Goal: Transaction & Acquisition: Book appointment/travel/reservation

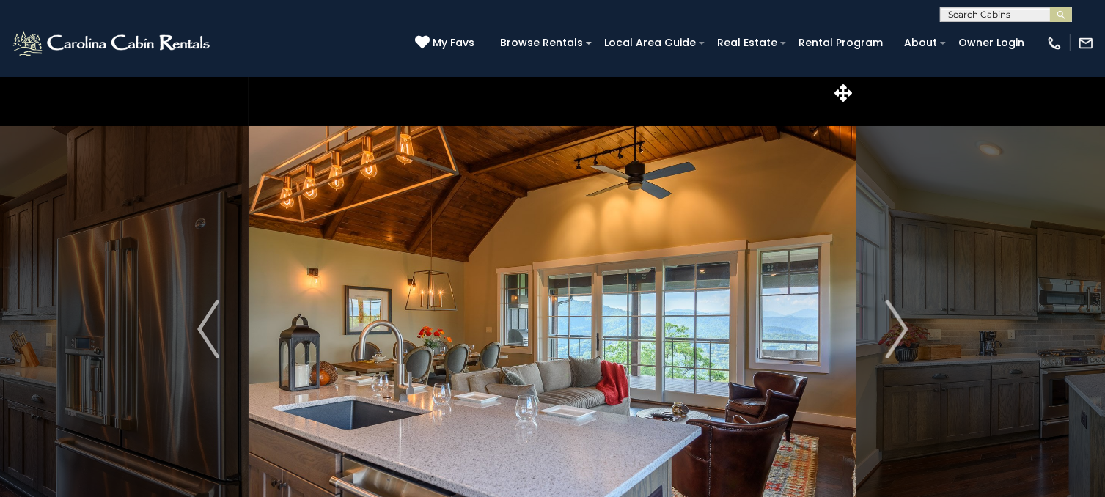
scroll to position [739, 0]
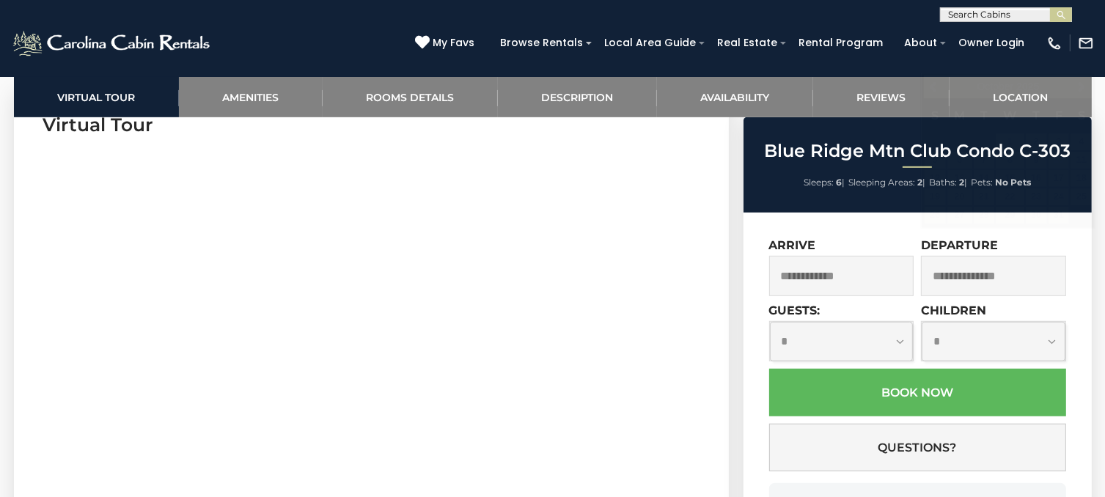
click at [153, 42] on img at bounding box center [112, 43] width 203 height 29
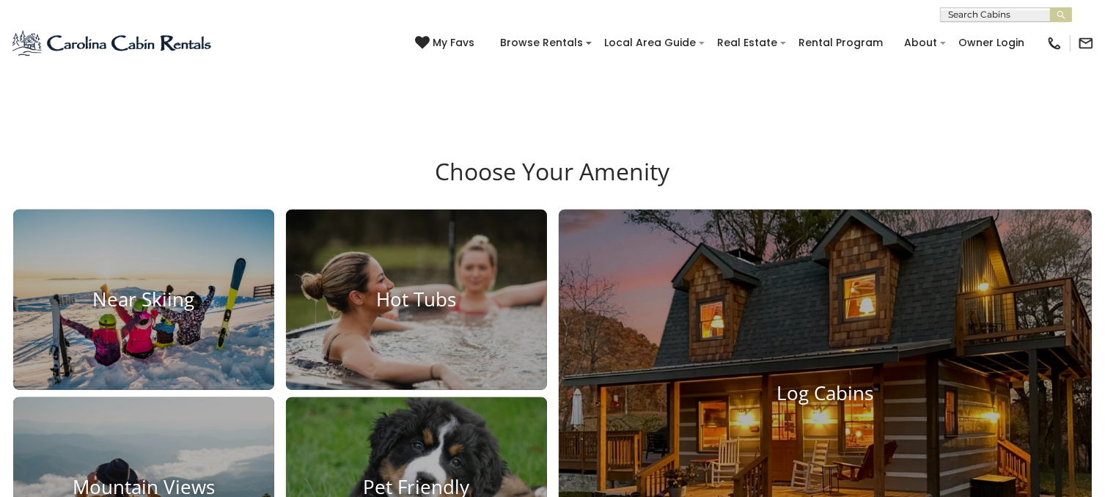
scroll to position [525, 0]
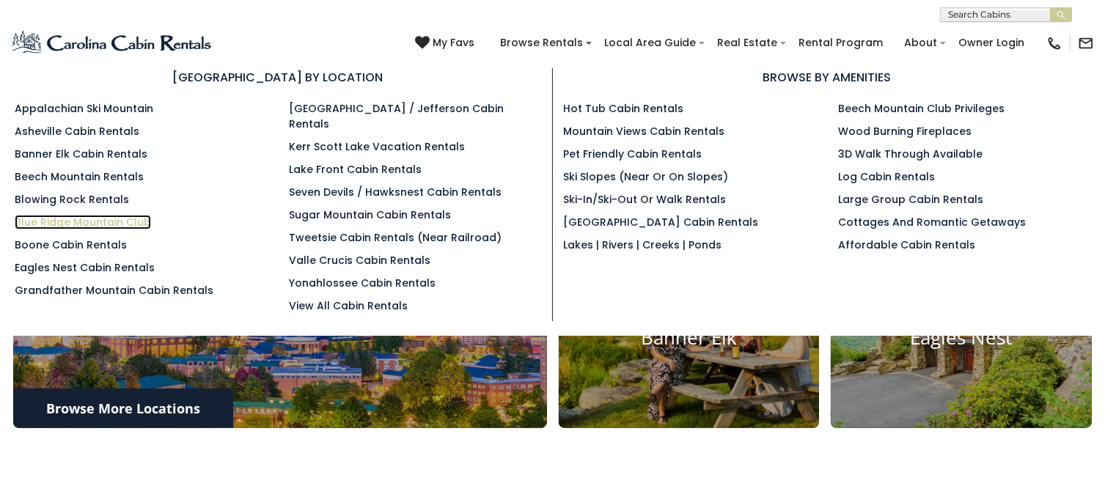
click at [120, 221] on link "Blue Ridge Mountain Club" at bounding box center [83, 222] width 136 height 15
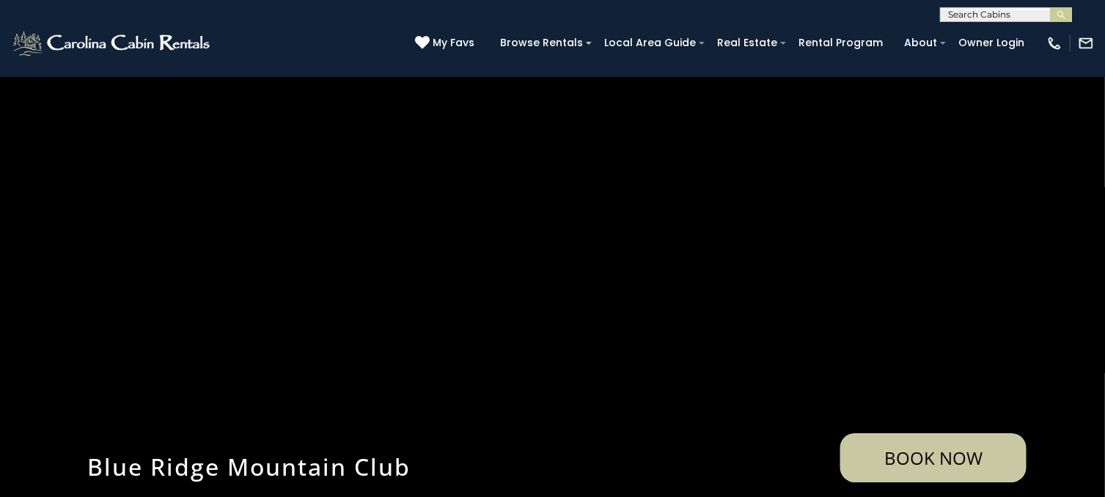
scroll to position [293, 0]
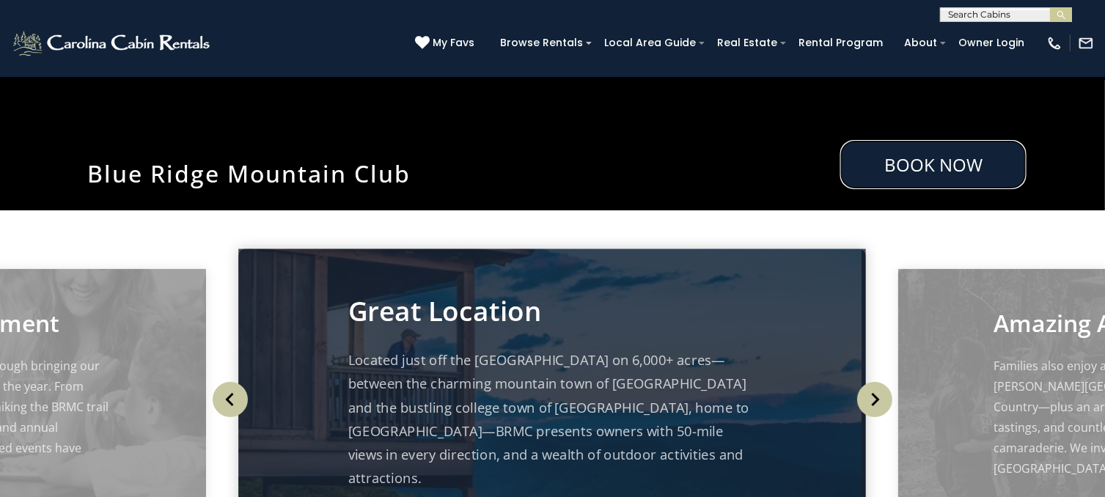
click at [940, 153] on link "Book Now" at bounding box center [933, 164] width 186 height 49
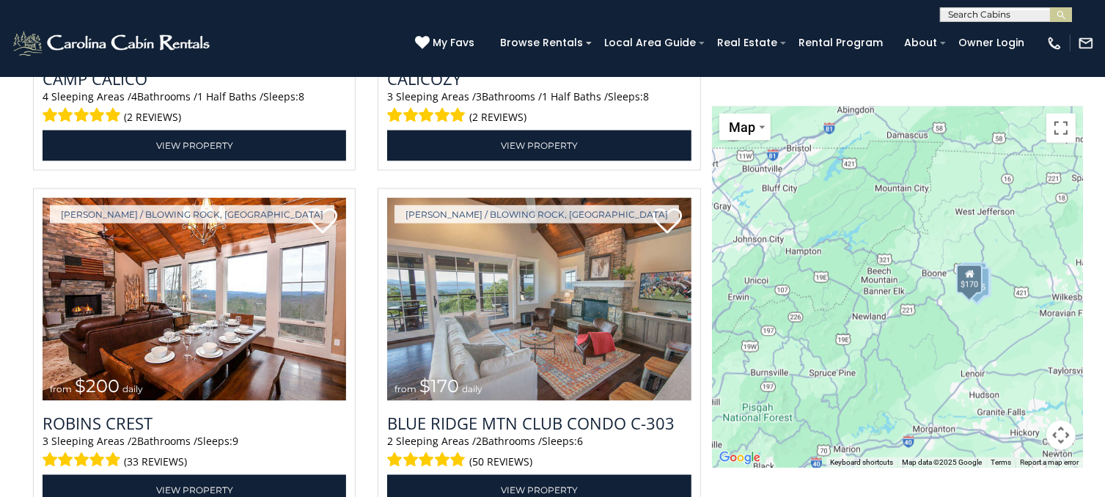
scroll to position [2252, 0]
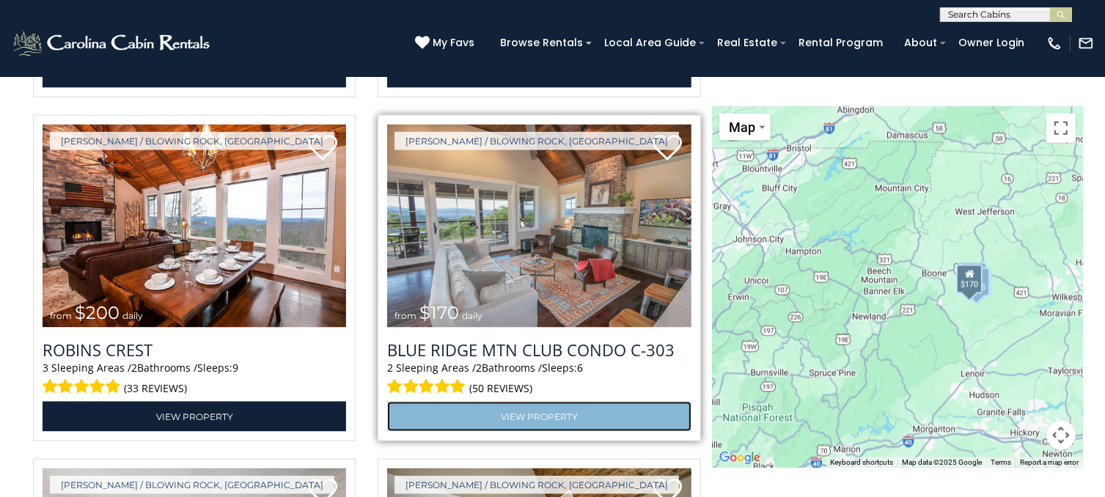
click at [529, 416] on link "View Property" at bounding box center [539, 417] width 304 height 30
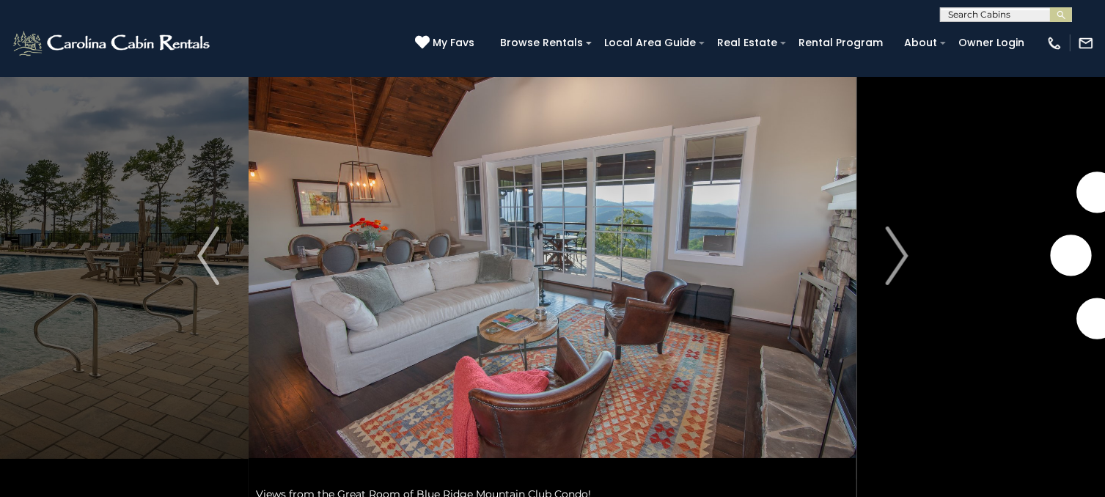
scroll to position [73, 0]
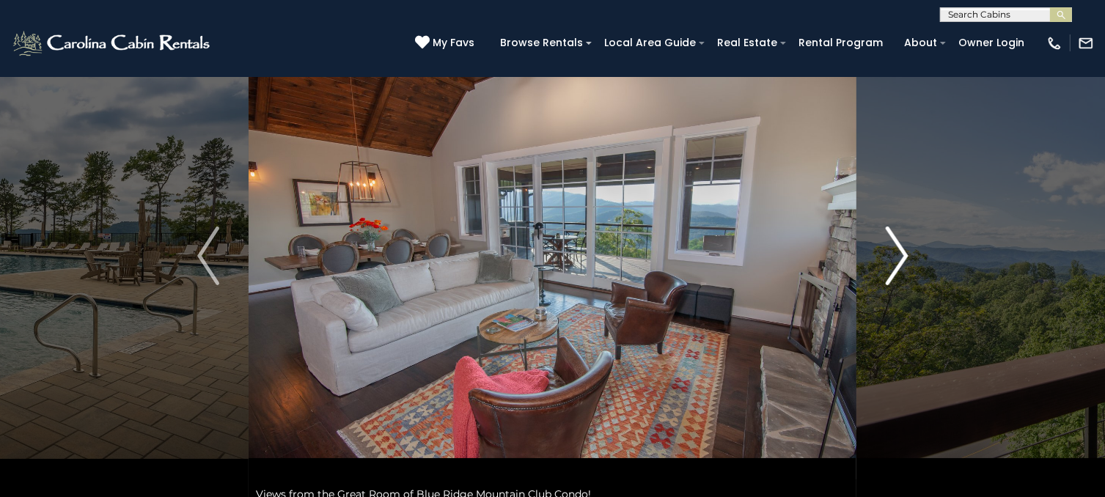
click at [894, 259] on img "Next" at bounding box center [897, 256] width 22 height 59
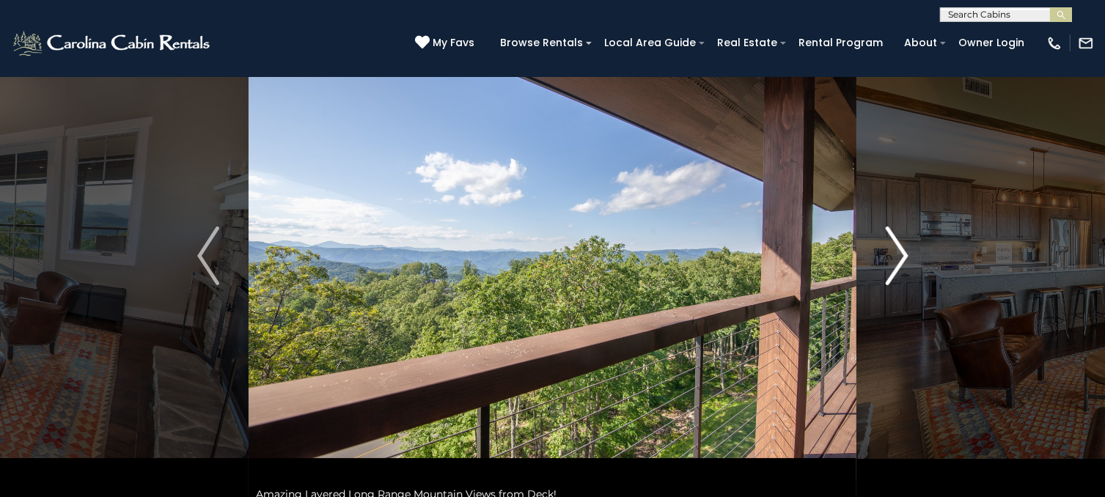
click at [894, 259] on img "Next" at bounding box center [897, 256] width 22 height 59
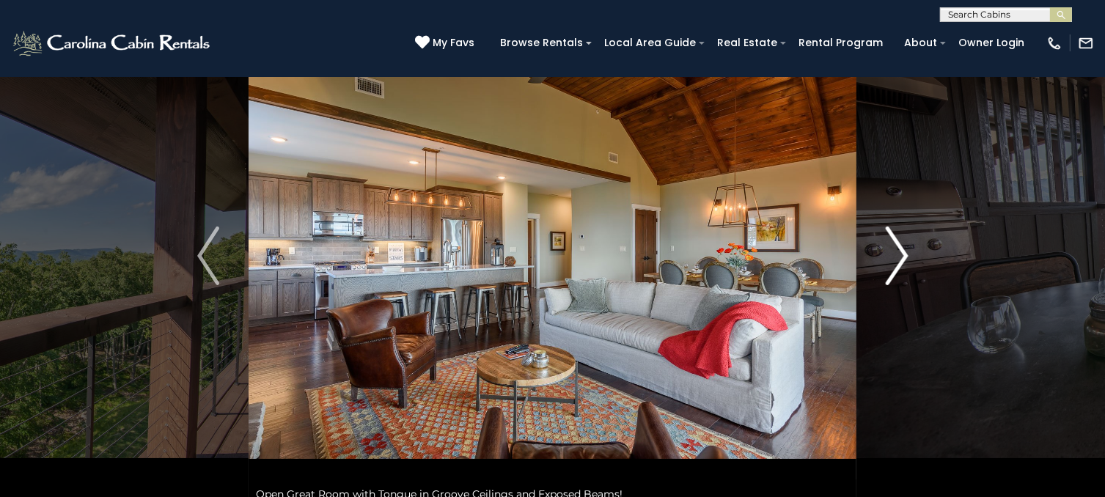
click at [894, 259] on img "Next" at bounding box center [897, 256] width 22 height 59
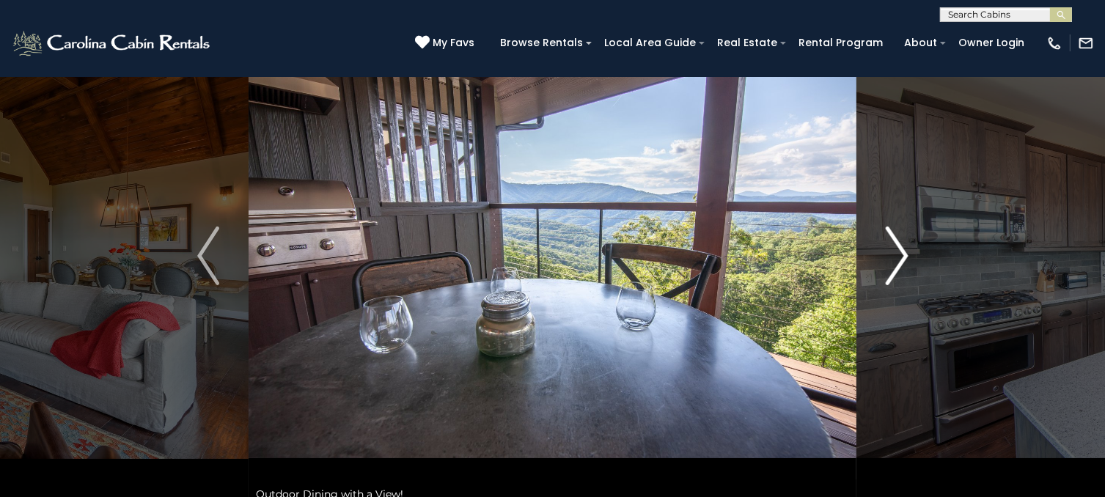
click at [894, 259] on img "Next" at bounding box center [897, 256] width 22 height 59
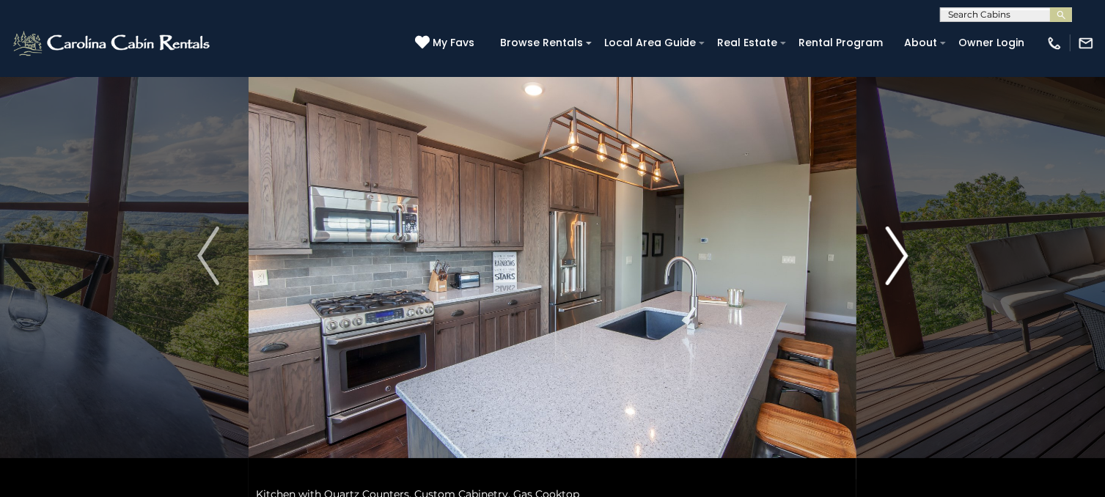
click at [894, 259] on img "Next" at bounding box center [897, 256] width 22 height 59
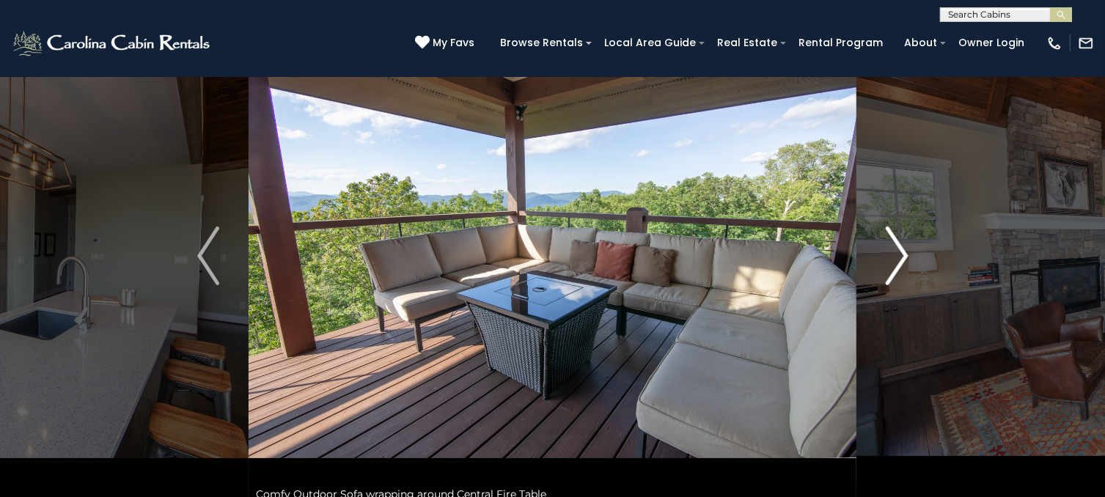
click at [894, 259] on img "Next" at bounding box center [897, 256] width 22 height 59
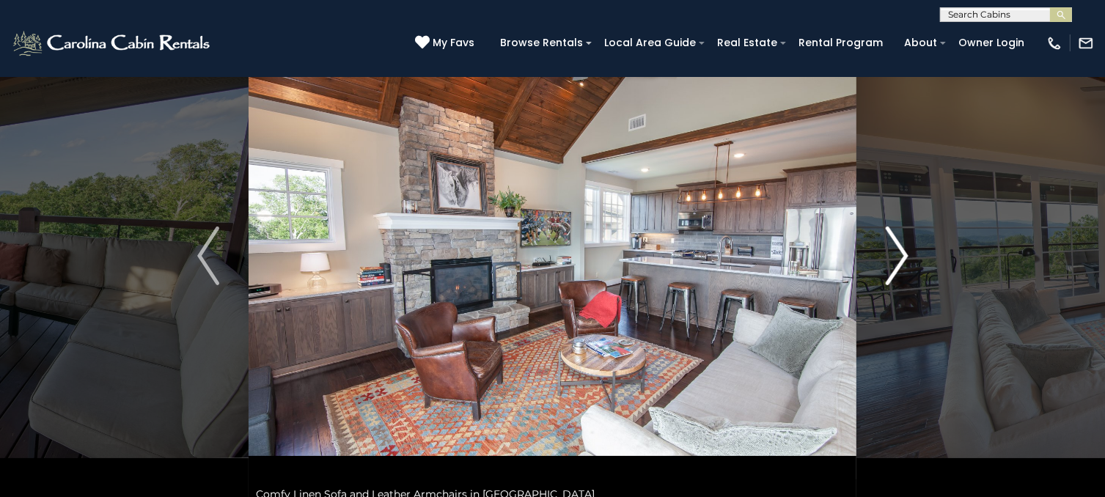
click at [894, 259] on img "Next" at bounding box center [897, 256] width 22 height 59
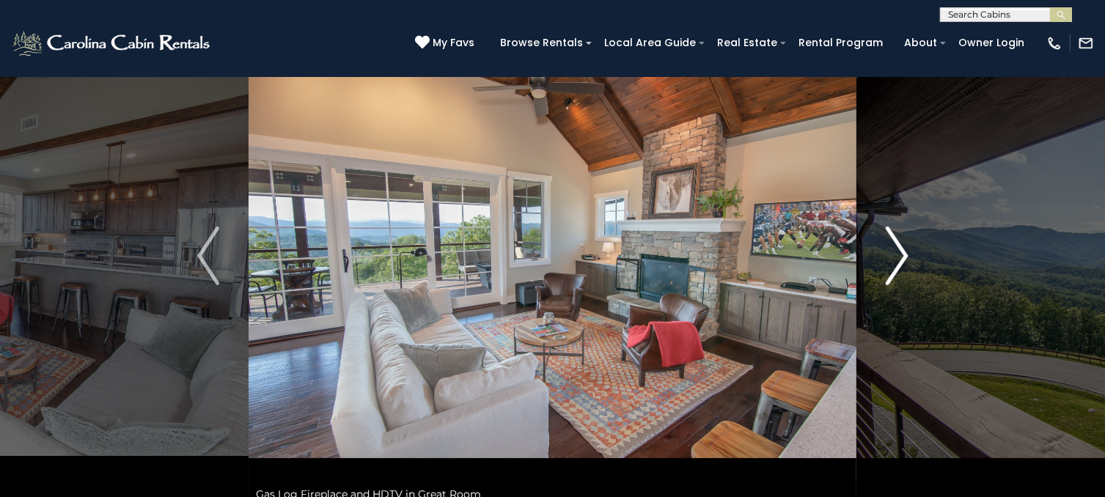
click at [894, 259] on img "Next" at bounding box center [897, 256] width 22 height 59
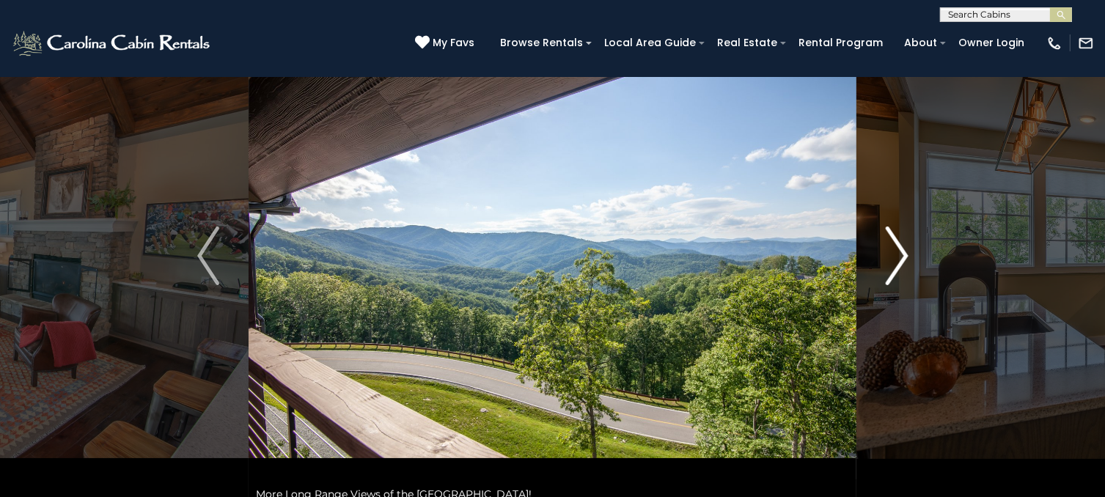
click at [894, 259] on img "Next" at bounding box center [897, 256] width 22 height 59
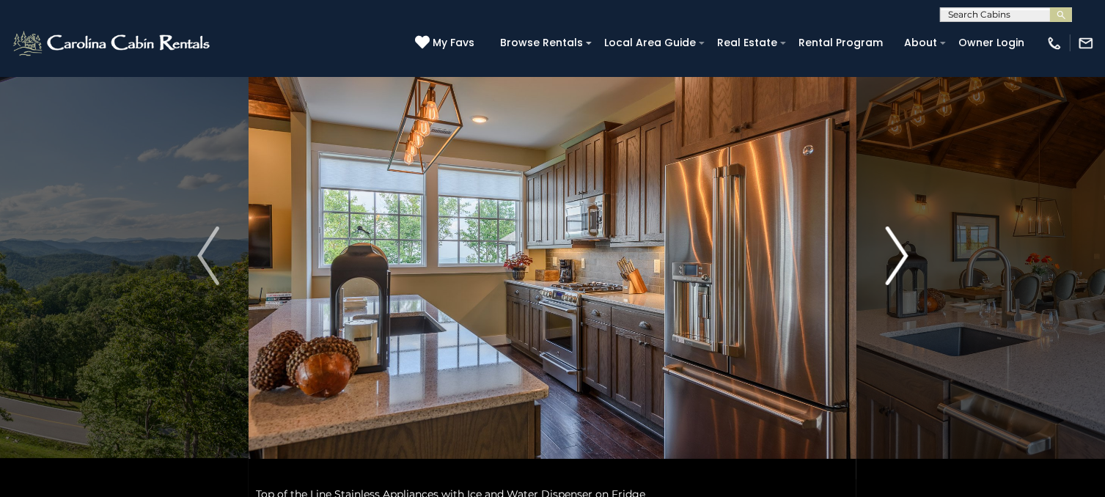
click at [894, 259] on img "Next" at bounding box center [897, 256] width 22 height 59
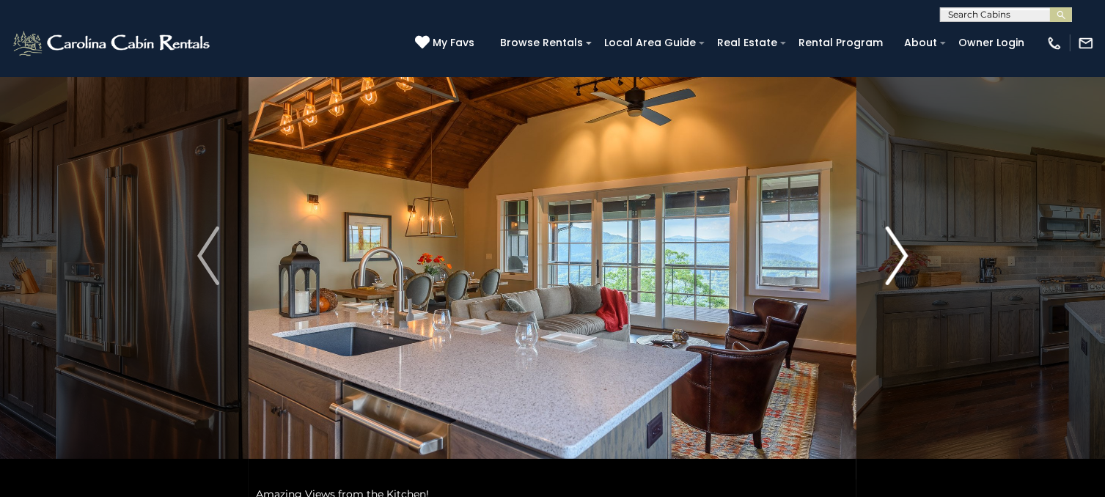
click at [894, 259] on img "Next" at bounding box center [897, 256] width 22 height 59
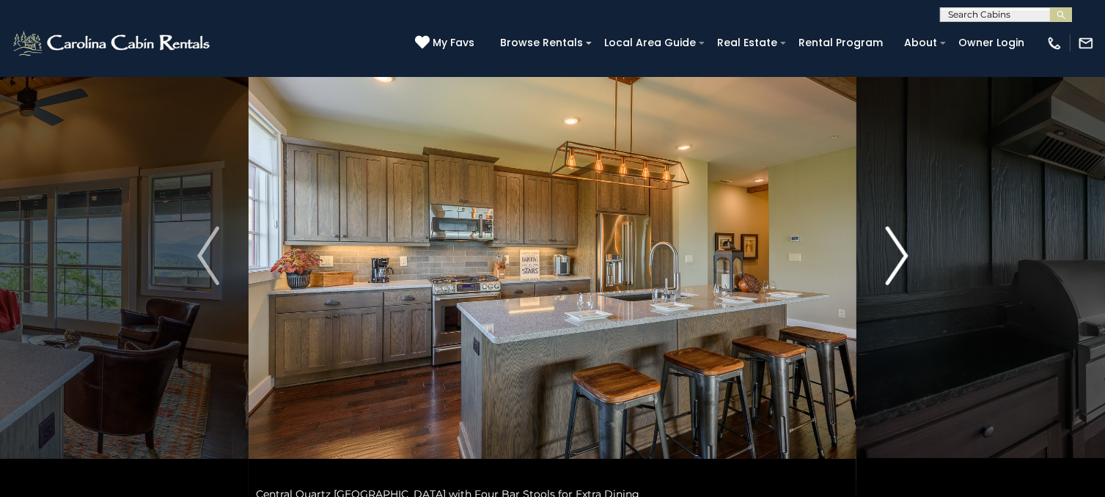
click at [894, 259] on img "Next" at bounding box center [897, 256] width 22 height 59
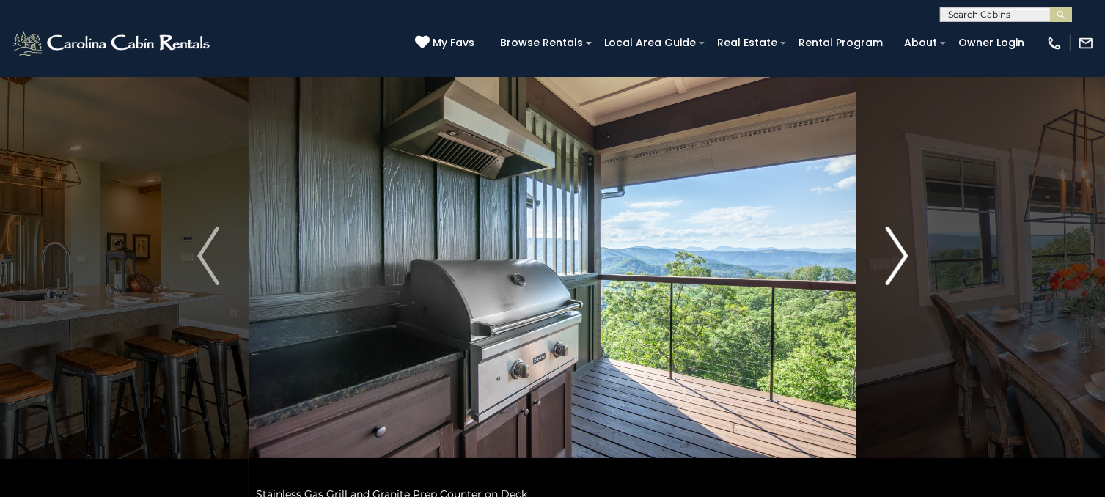
click at [894, 259] on img "Next" at bounding box center [897, 256] width 22 height 59
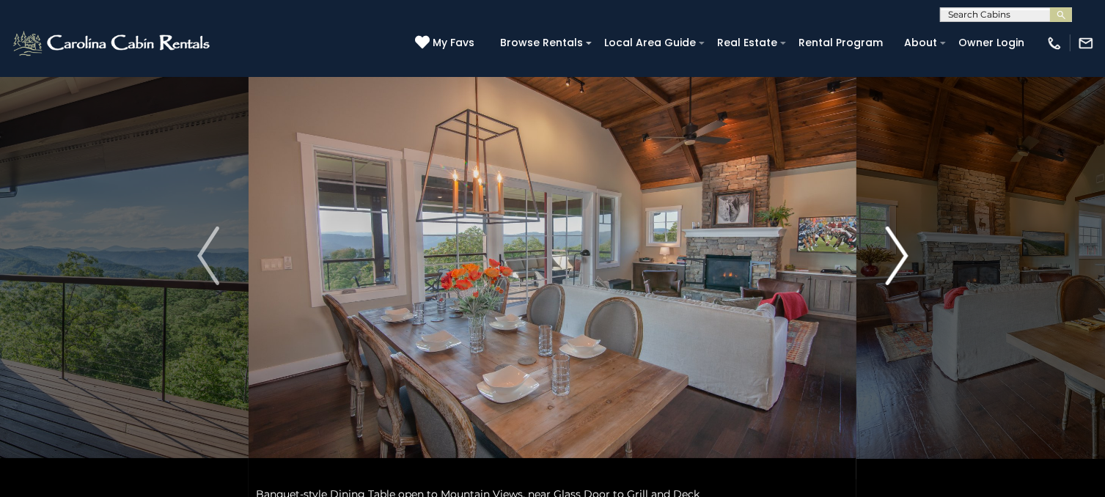
click at [894, 259] on img "Next" at bounding box center [897, 256] width 22 height 59
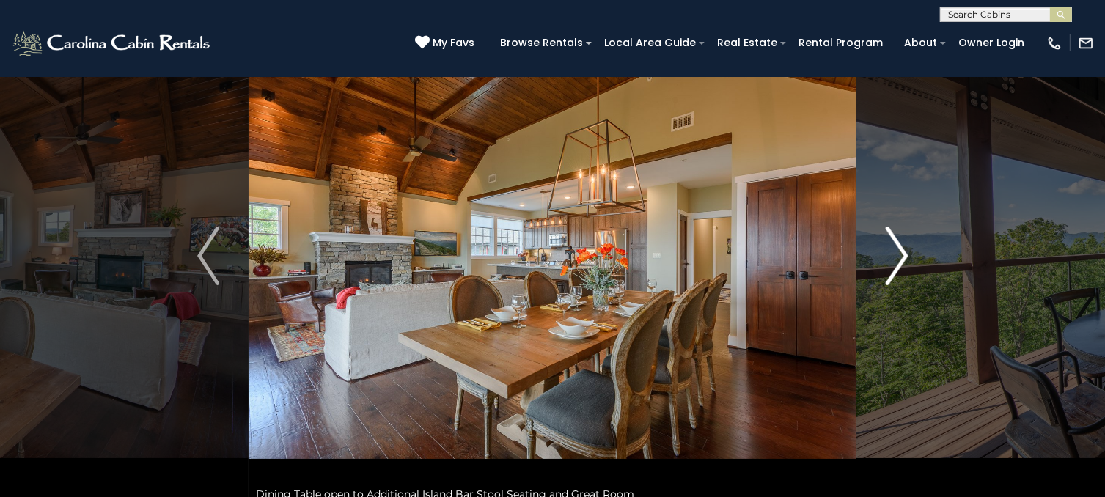
click at [894, 259] on img "Next" at bounding box center [897, 256] width 22 height 59
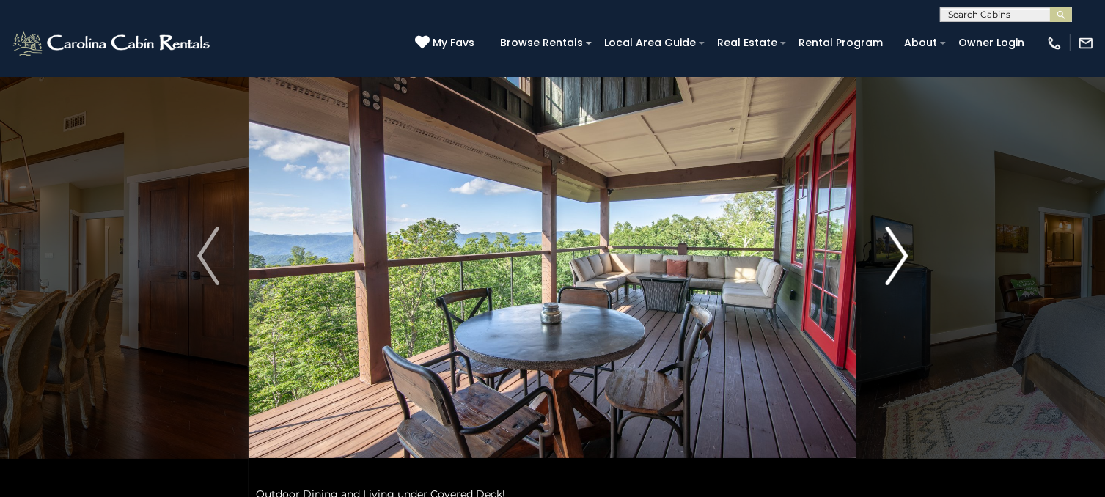
click at [894, 259] on img "Next" at bounding box center [897, 256] width 22 height 59
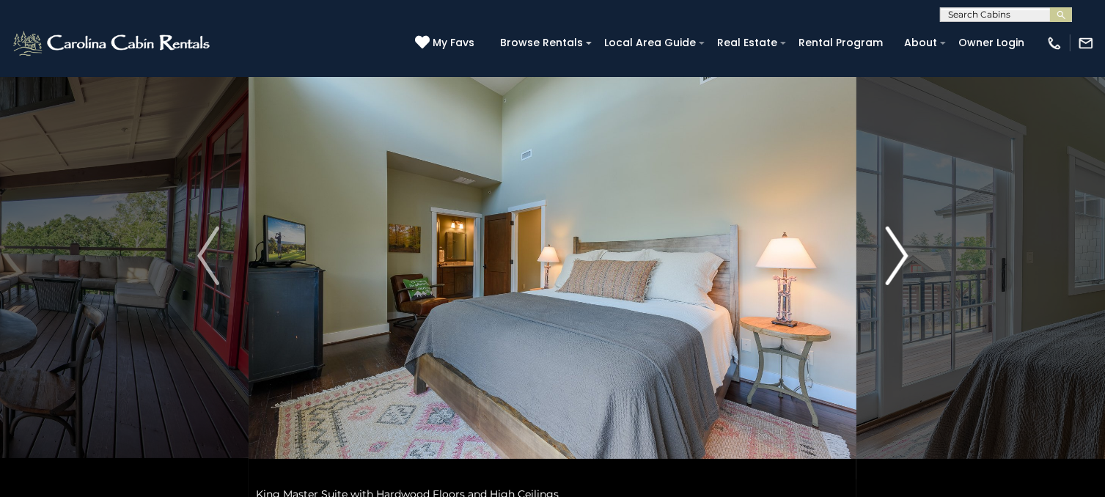
click at [894, 259] on img "Next" at bounding box center [897, 256] width 22 height 59
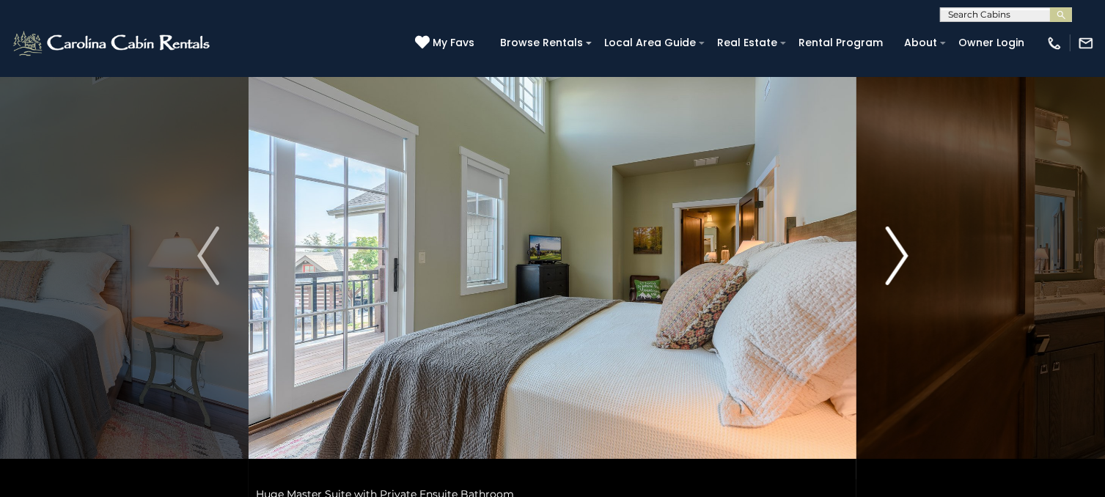
click at [894, 259] on img "Next" at bounding box center [897, 256] width 22 height 59
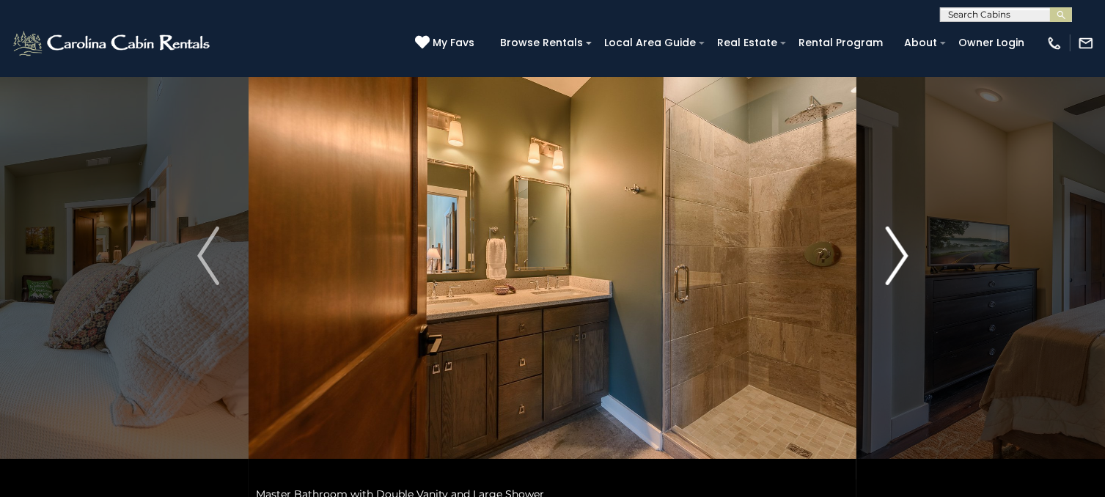
click at [894, 259] on img "Next" at bounding box center [897, 256] width 22 height 59
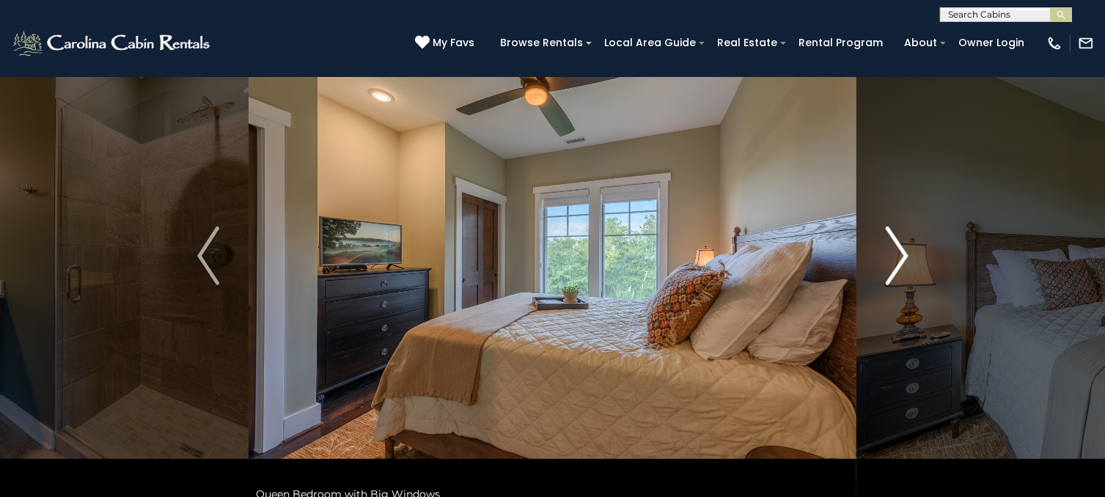
click at [894, 259] on img "Next" at bounding box center [897, 256] width 22 height 59
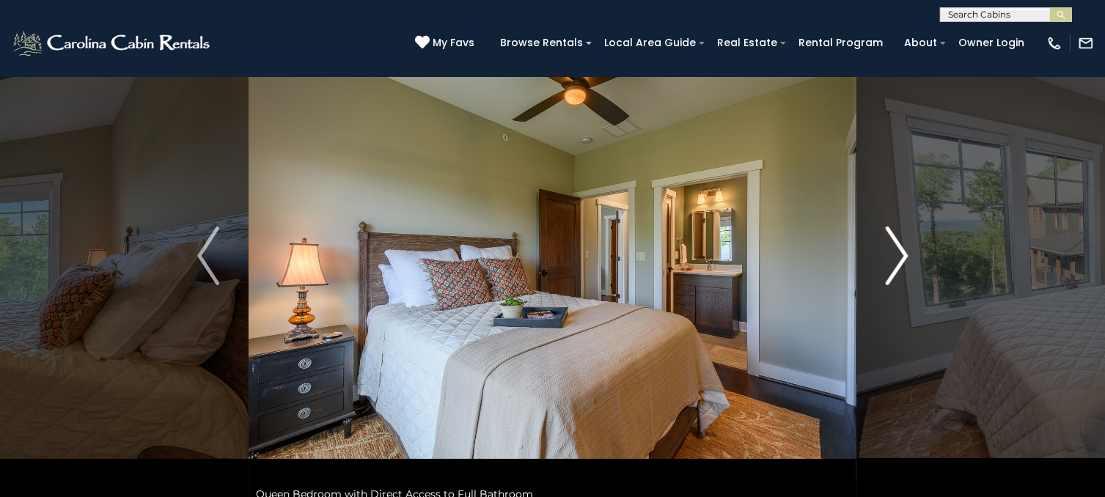
click at [894, 259] on img "Next" at bounding box center [897, 256] width 22 height 59
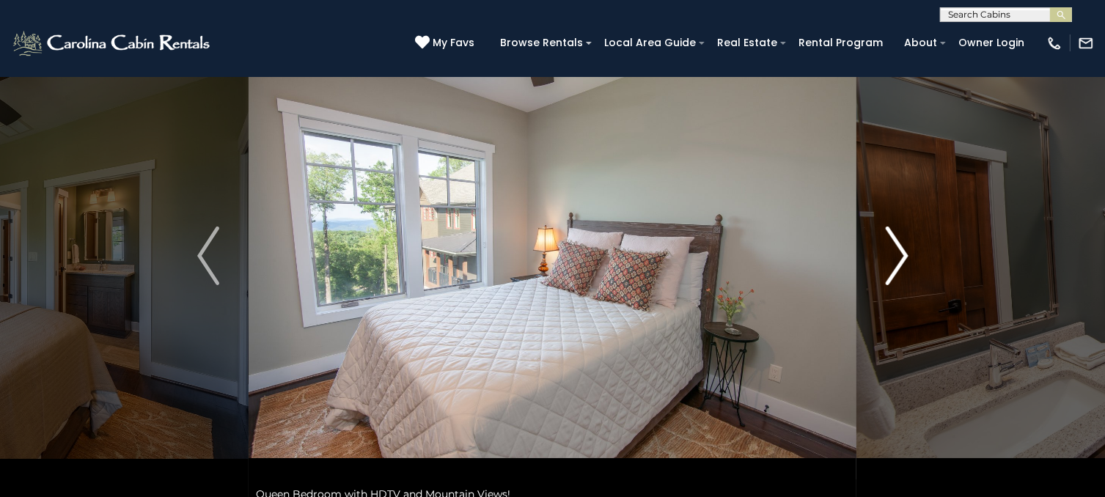
click at [894, 259] on img "Next" at bounding box center [897, 256] width 22 height 59
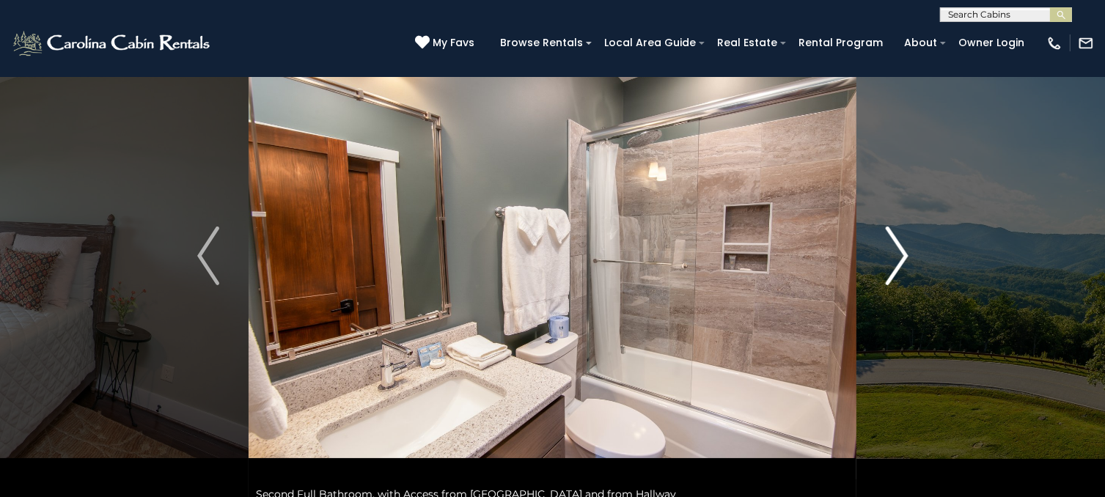
click at [894, 259] on img "Next" at bounding box center [897, 256] width 22 height 59
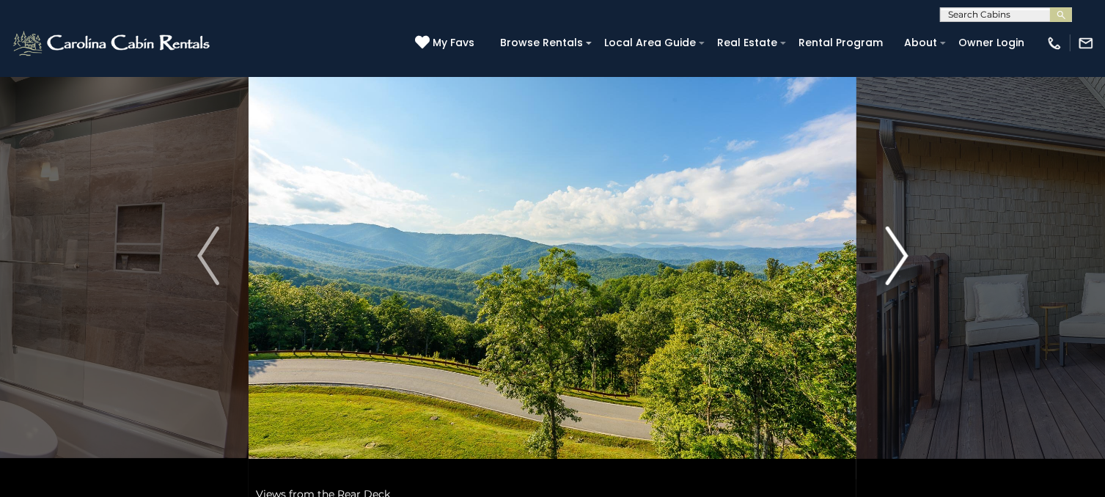
click at [894, 259] on img "Next" at bounding box center [897, 256] width 22 height 59
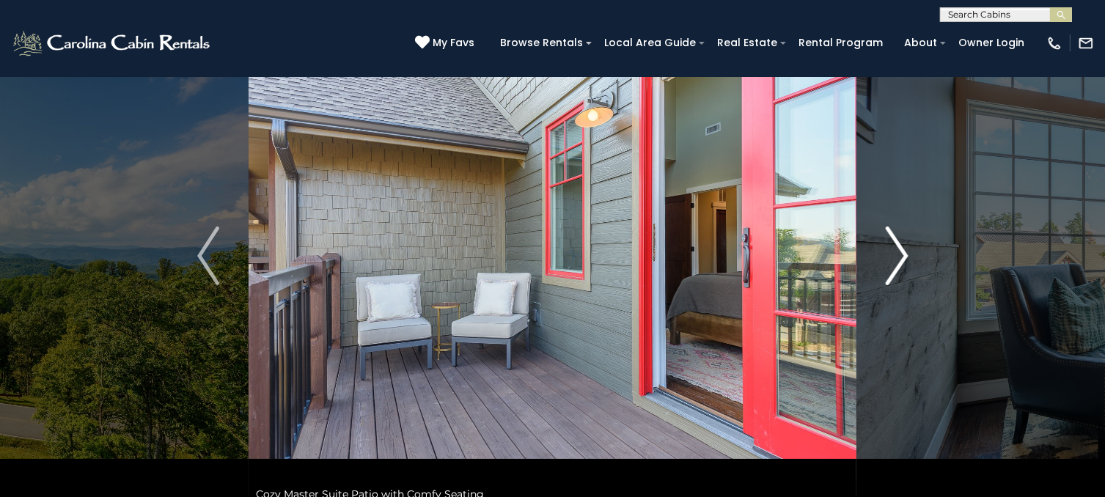
click at [894, 259] on img "Next" at bounding box center [897, 256] width 22 height 59
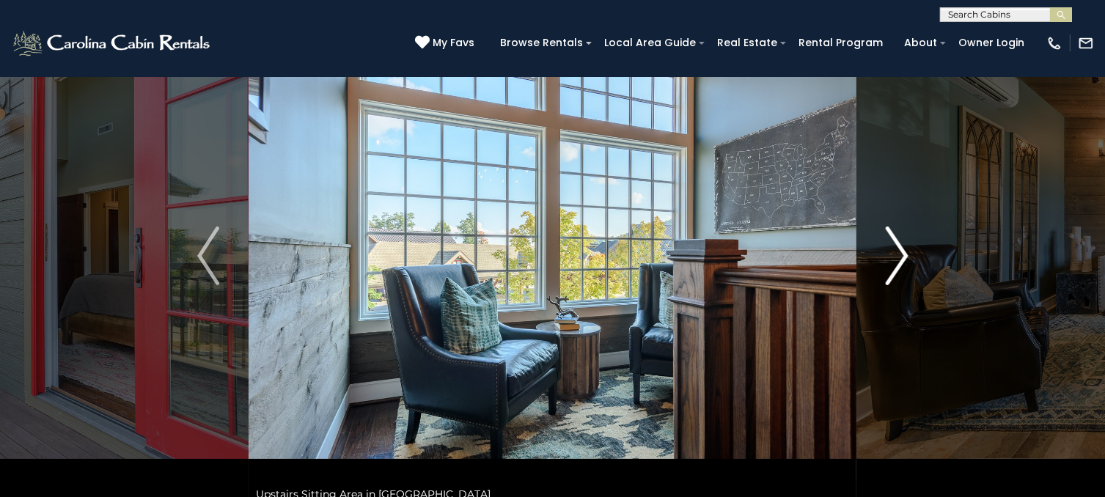
click at [894, 259] on img "Next" at bounding box center [897, 256] width 22 height 59
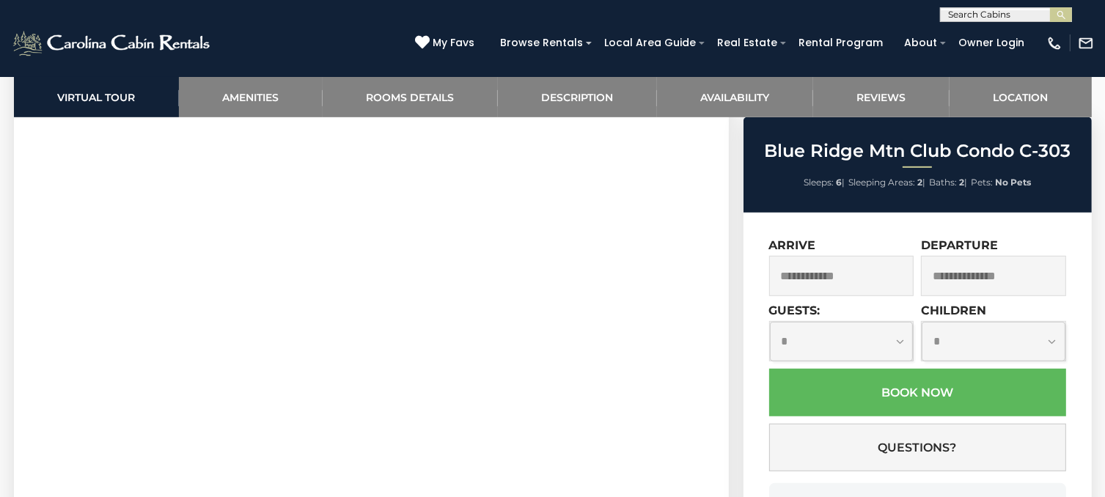
scroll to position [807, 0]
click at [856, 272] on input "text" at bounding box center [841, 276] width 145 height 40
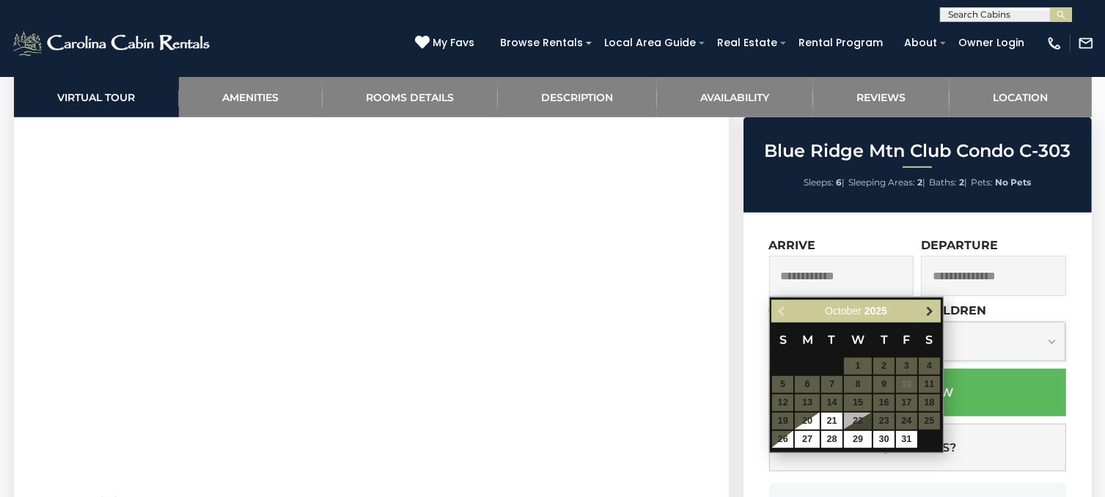
click at [926, 311] on span "Next" at bounding box center [930, 312] width 12 height 12
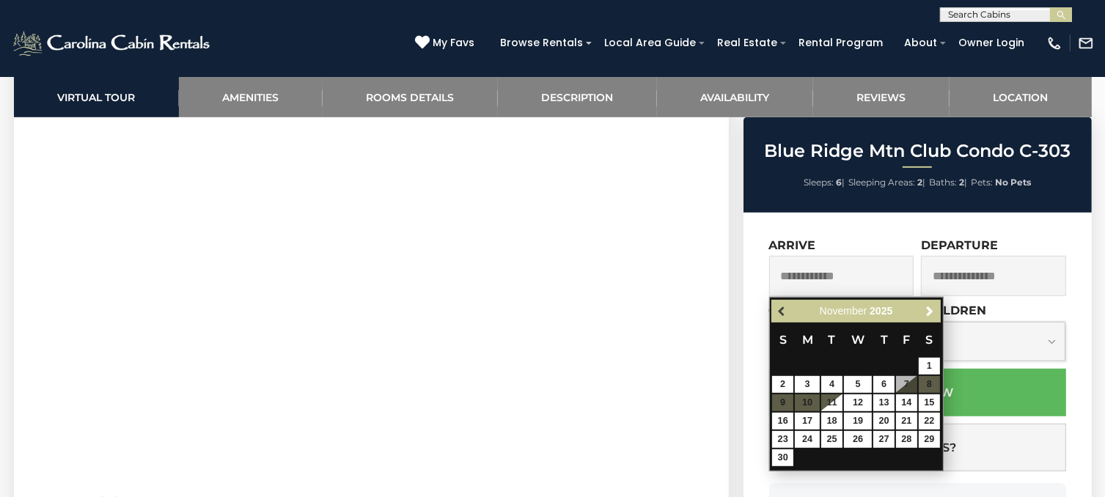
click at [782, 310] on span "Previous" at bounding box center [782, 312] width 12 height 12
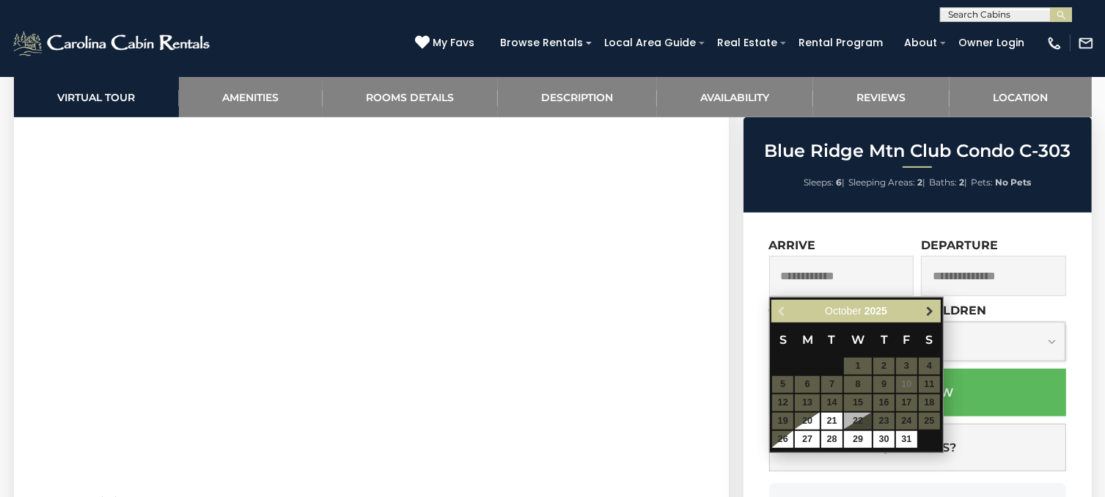
click at [925, 312] on span "Next" at bounding box center [930, 312] width 12 height 12
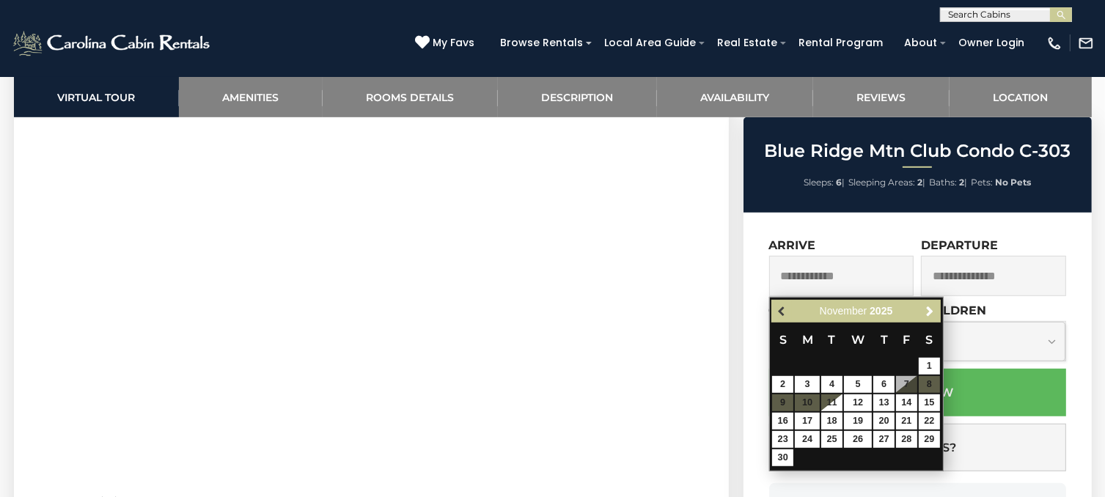
click at [779, 307] on span "Previous" at bounding box center [782, 312] width 12 height 12
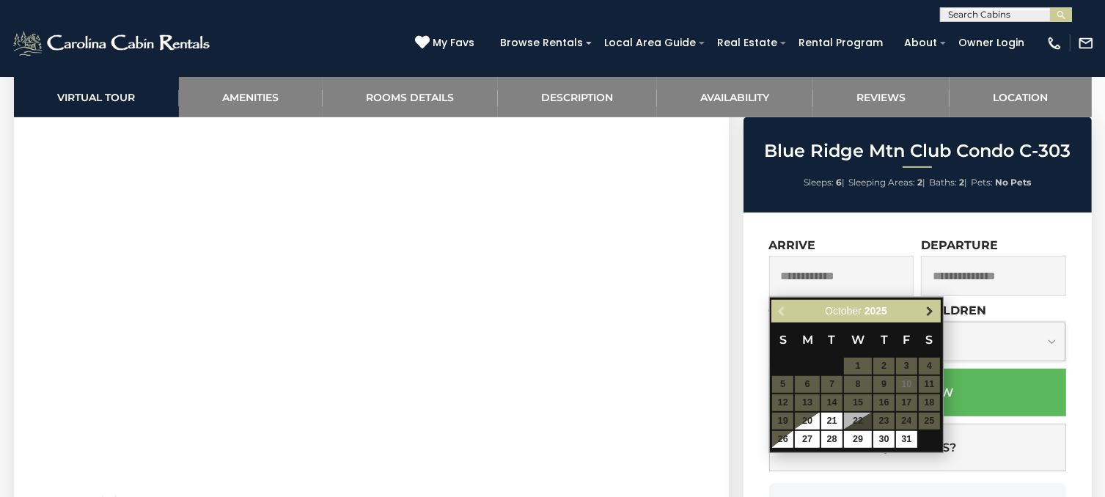
click at [928, 311] on span "Next" at bounding box center [930, 312] width 12 height 12
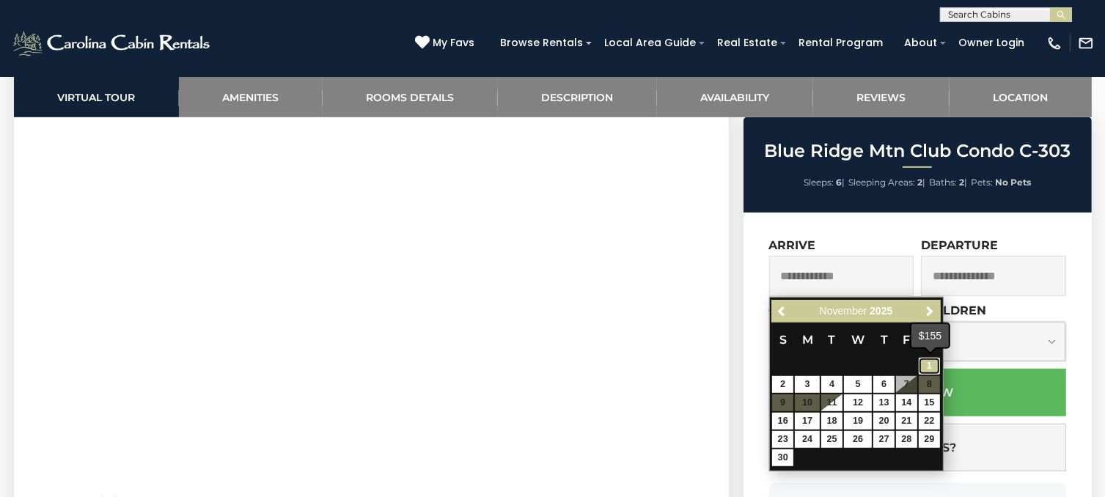
click at [930, 366] on link "1" at bounding box center [929, 366] width 21 height 17
type input "**********"
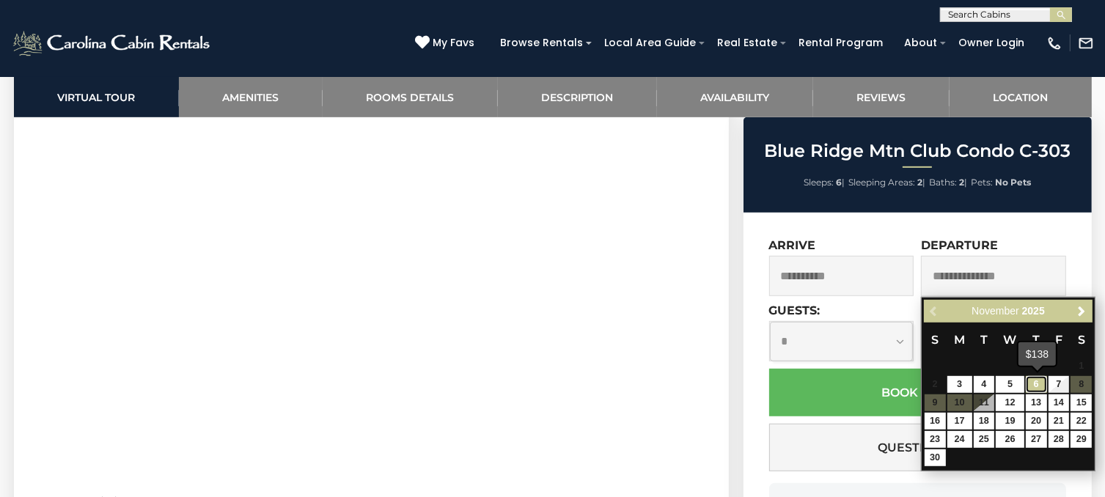
click at [1035, 382] on link "6" at bounding box center [1036, 384] width 21 height 17
type input "**********"
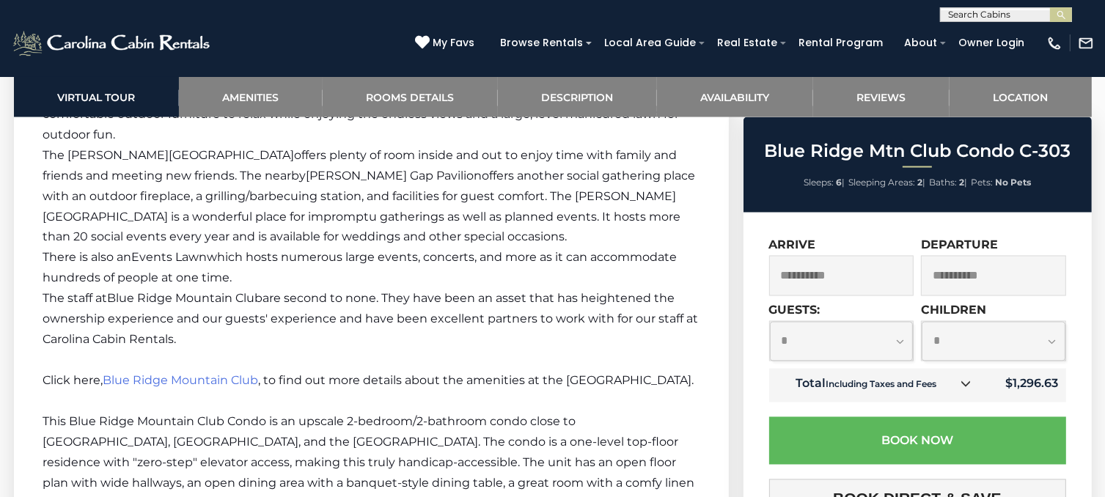
scroll to position [2566, 0]
